Goal: Task Accomplishment & Management: Manage account settings

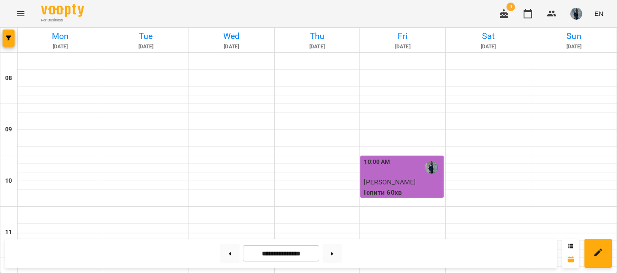
scroll to position [255, 0]
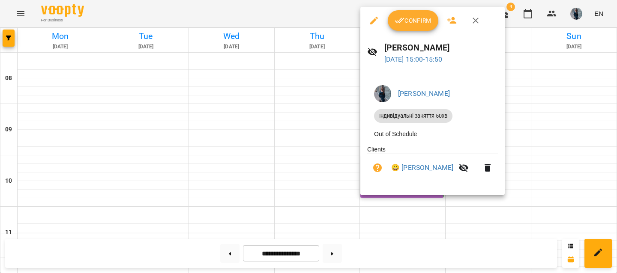
click at [282, 137] on div at bounding box center [308, 136] width 617 height 273
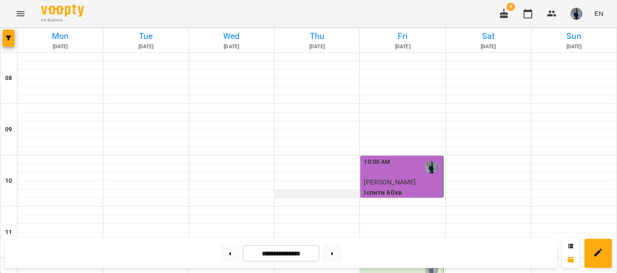
scroll to position [105, 0]
click at [387, 261] on label "12:00 PM" at bounding box center [377, 265] width 26 height 9
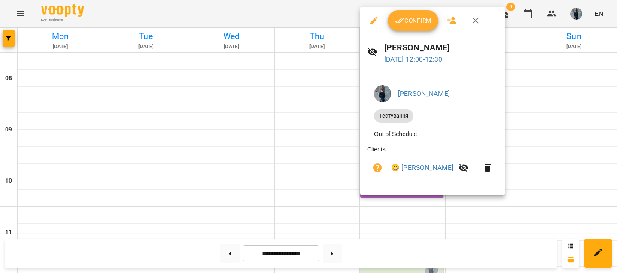
click at [399, 25] on icon "button" at bounding box center [400, 20] width 10 height 10
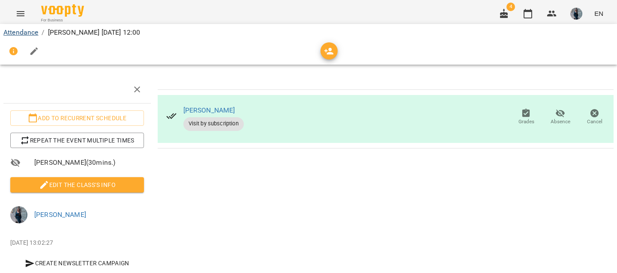
click at [20, 35] on link "Attendance" at bounding box center [20, 32] width 35 height 8
